Goal: Task Accomplishment & Management: Manage account settings

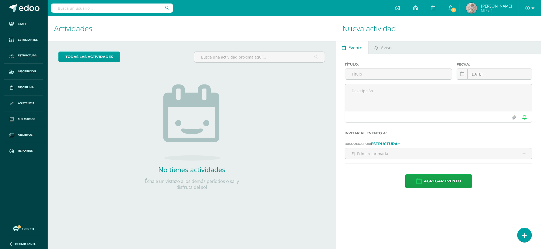
click at [129, 6] on input "text" at bounding box center [112, 8] width 122 height 9
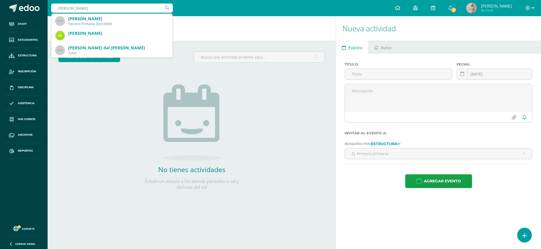
type input "carlos turcios"
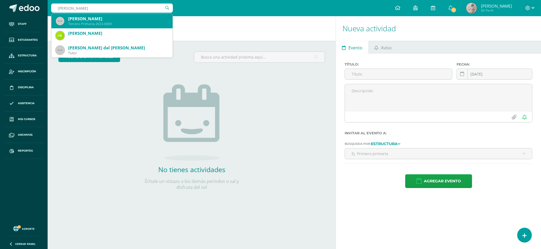
click at [89, 18] on div "Carlos David Turcios Vargas" at bounding box center [118, 19] width 100 height 6
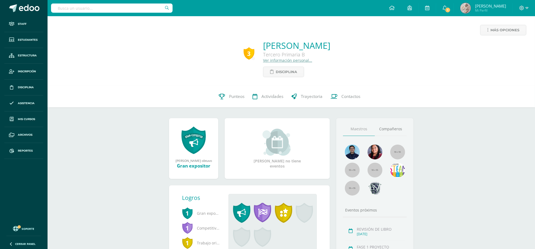
click at [266, 62] on link "Ver información personal..." at bounding box center [287, 60] width 49 height 5
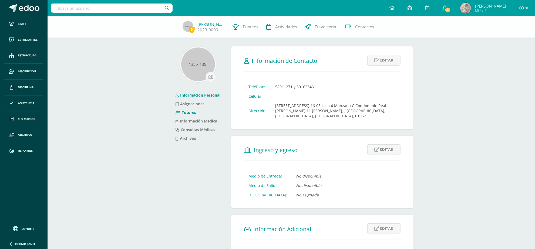
click at [192, 114] on link "Tutores" at bounding box center [186, 112] width 21 height 5
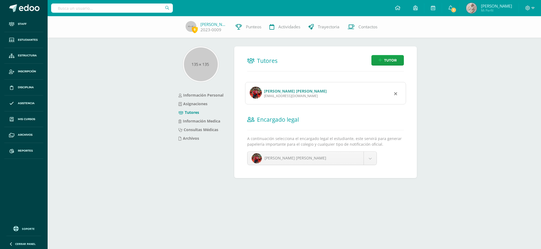
click at [290, 94] on div "t300@bilinguesanjuan.edu.gt" at bounding box center [295, 96] width 63 height 5
click at [289, 91] on link "[PERSON_NAME] [PERSON_NAME]" at bounding box center [295, 91] width 63 height 5
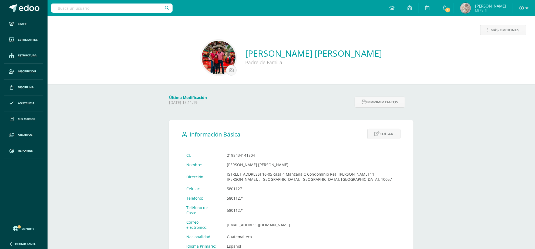
click at [130, 10] on input "text" at bounding box center [112, 8] width 122 height 9
type input "sebastian sanche"
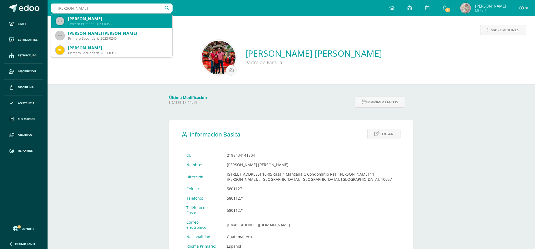
click at [114, 22] on div "[PERSON_NAME]" at bounding box center [118, 19] width 100 height 6
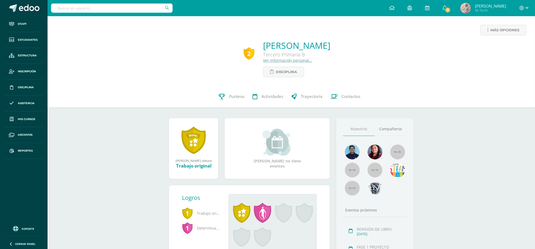
click at [263, 61] on link "Ver información personal..." at bounding box center [287, 60] width 49 height 5
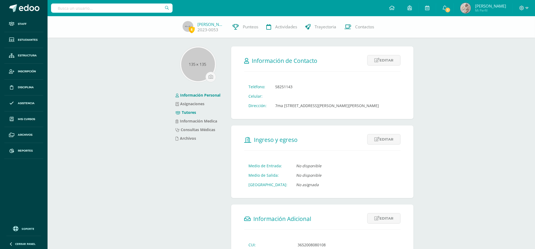
click at [194, 112] on link "Tutores" at bounding box center [186, 112] width 21 height 5
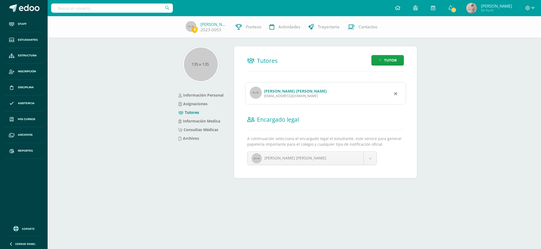
click at [291, 93] on link "Monica Violeta Barro Peralta De Sánchez" at bounding box center [295, 91] width 63 height 5
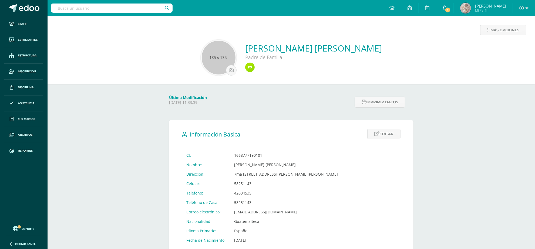
click at [447, 9] on icon at bounding box center [445, 7] width 4 height 5
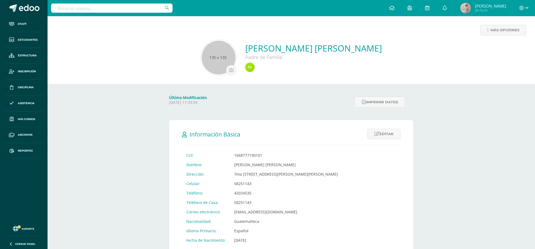
click at [105, 10] on input "text" at bounding box center [112, 8] width 122 height 9
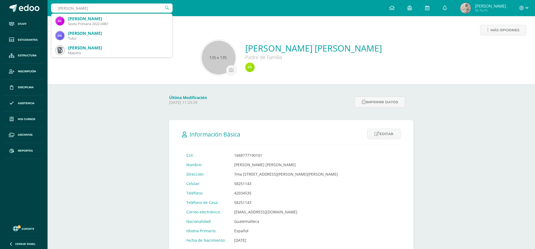
type input "carlos turcios"
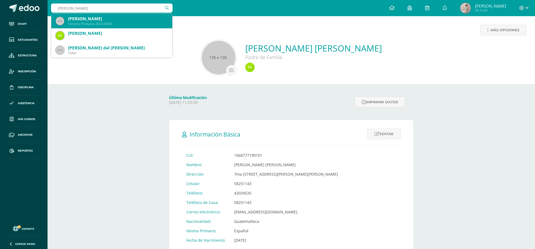
click at [88, 16] on div "[PERSON_NAME]" at bounding box center [118, 19] width 100 height 6
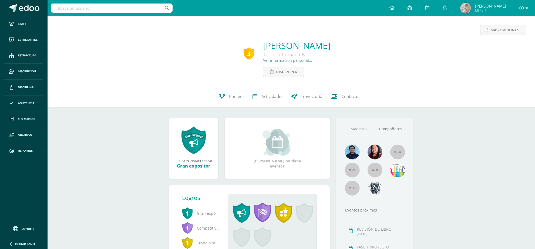
click at [263, 62] on link "Ver información personal..." at bounding box center [287, 60] width 49 height 5
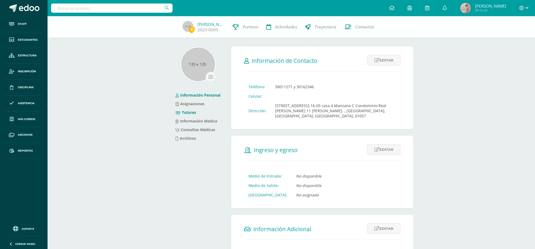
click at [194, 112] on link "Tutores" at bounding box center [186, 112] width 21 height 5
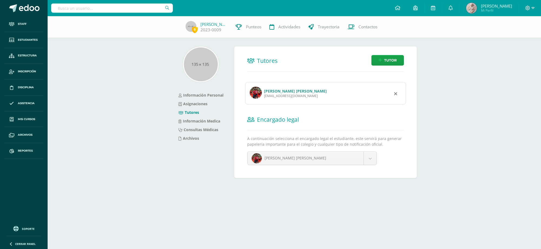
click at [288, 89] on link "[PERSON_NAME] [PERSON_NAME]" at bounding box center [295, 91] width 63 height 5
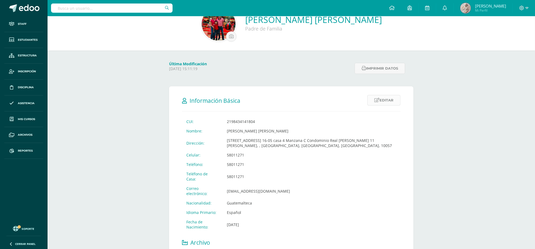
click at [389, 102] on link "Editar" at bounding box center [384, 100] width 33 height 11
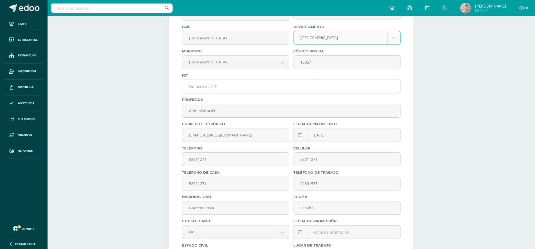
scroll to position [203, 0]
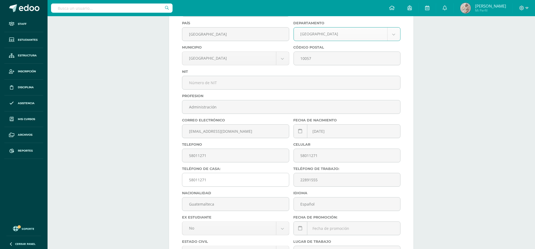
click at [215, 186] on input "58011271" at bounding box center [235, 180] width 107 height 13
type input "5"
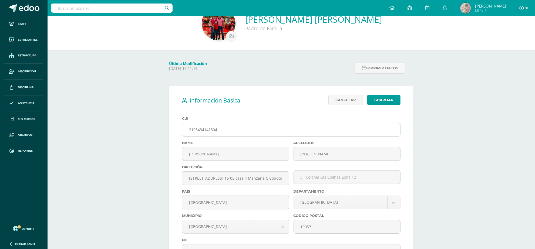
scroll to position [34, 0]
type input "30162346"
click at [384, 101] on link "Guardar" at bounding box center [384, 100] width 33 height 11
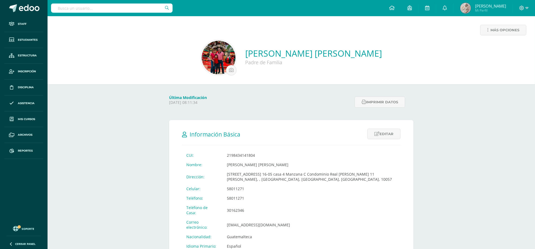
click at [208, 65] on img at bounding box center [219, 58] width 34 height 34
click at [227, 69] on input "file" at bounding box center [232, 70] width 10 height 10
click at [500, 30] on span "Más opciones" at bounding box center [505, 30] width 29 height 10
click at [249, 51] on link "[PERSON_NAME] [PERSON_NAME]" at bounding box center [313, 54] width 137 height 12
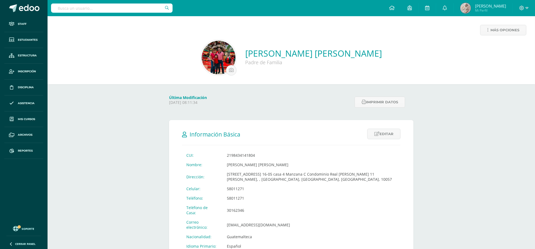
click at [208, 54] on img at bounding box center [219, 58] width 34 height 34
